Goal: Task Accomplishment & Management: Complete application form

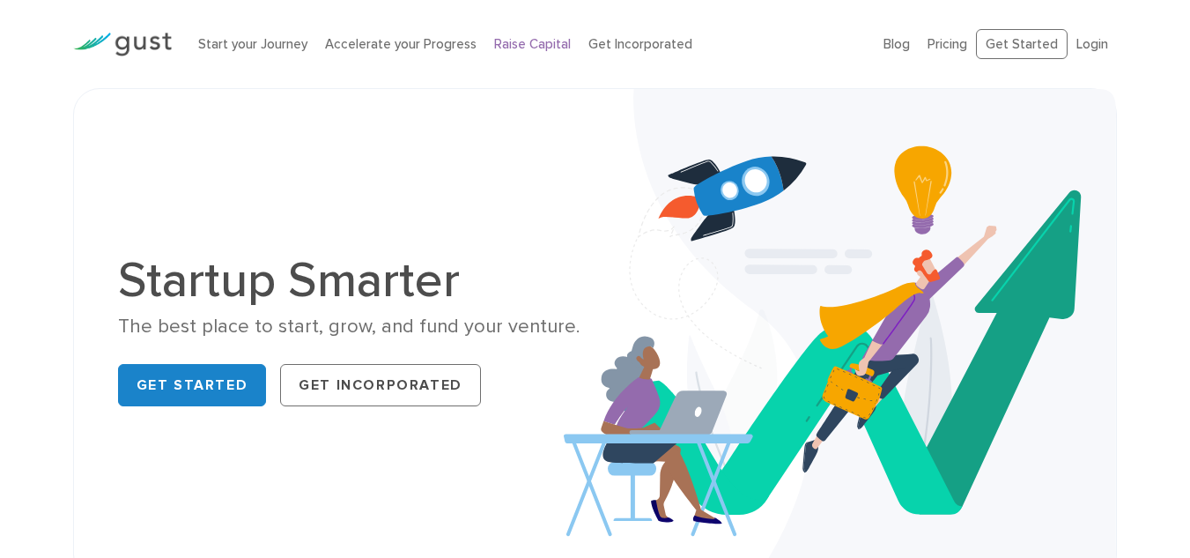
click at [550, 49] on link "Raise Capital" at bounding box center [532, 44] width 77 height 16
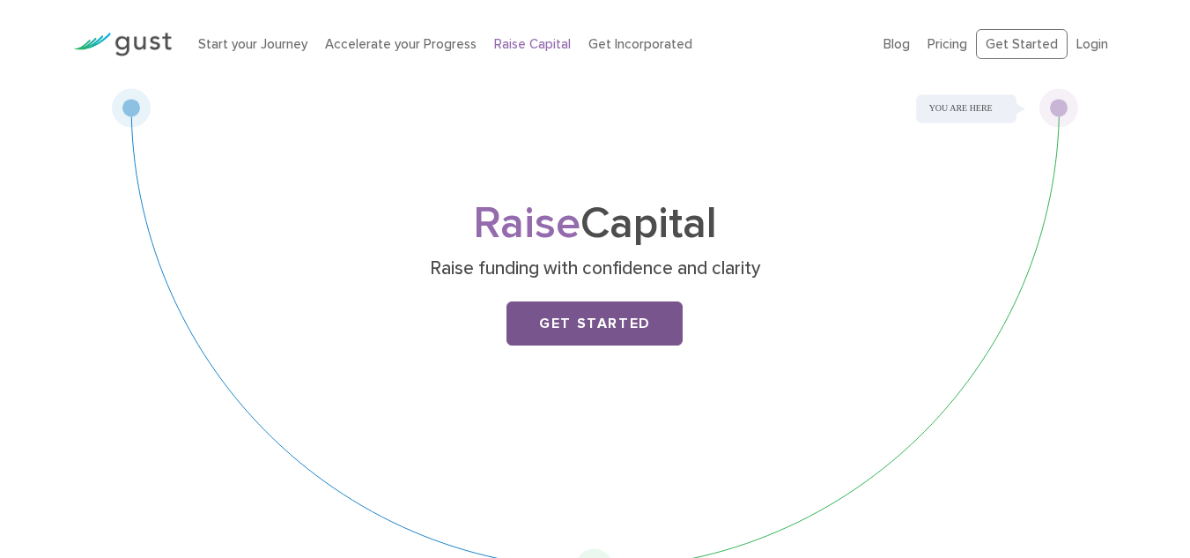
click at [538, 332] on link "Get Started" at bounding box center [594, 323] width 176 height 44
